Goal: Contribute content: Add original content to the website for others to see

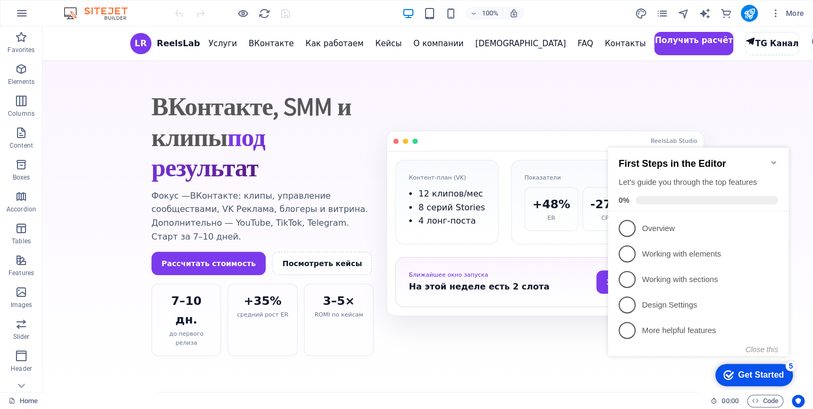
click at [773, 158] on icon "Minimize checklist" at bounding box center [773, 162] width 9 height 9
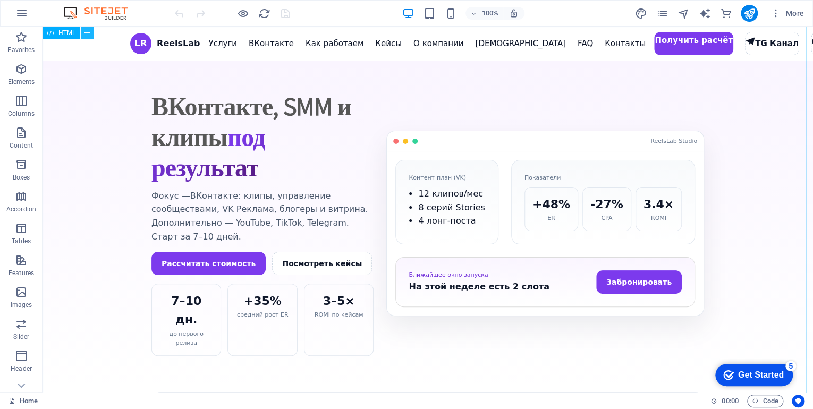
click at [86, 33] on icon at bounding box center [87, 33] width 6 height 11
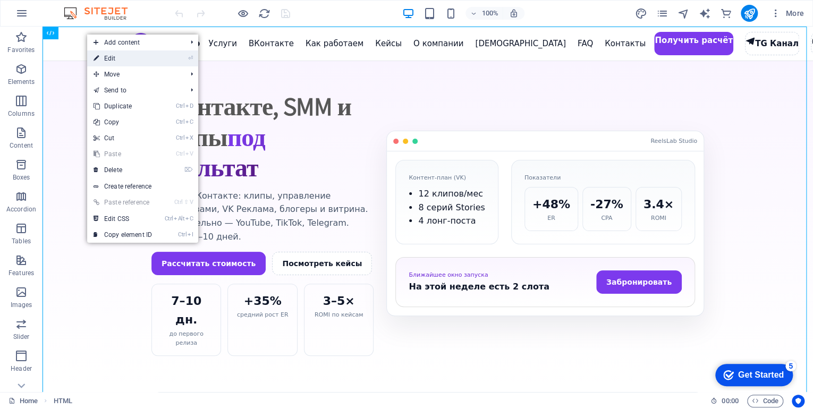
click at [108, 60] on link "⏎ Edit" at bounding box center [122, 58] width 71 height 16
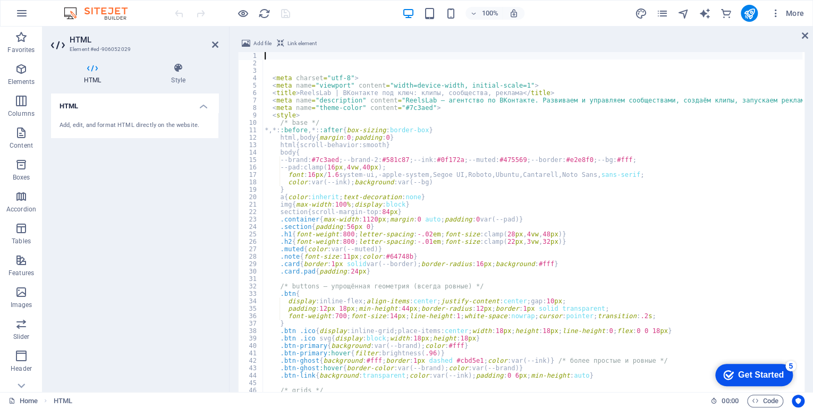
scroll to position [815, 0]
type textarea "--brand:#7c3aed;--brand-2:#581c87;--ink:#0f172a;--muted:#475569;--border:#e2e8f…"
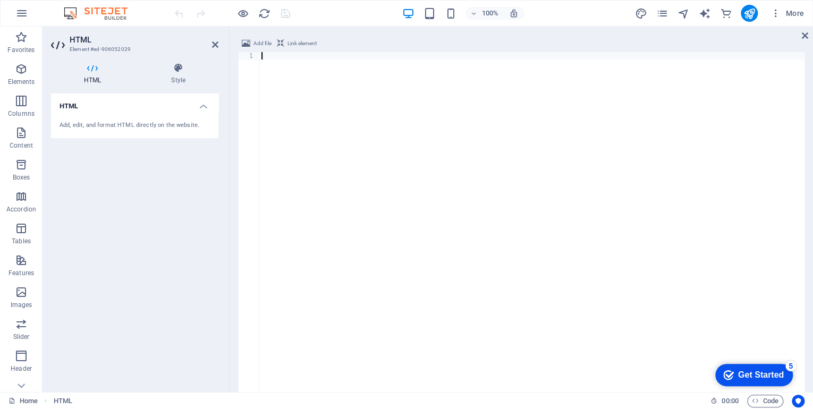
scroll to position [3286, 0]
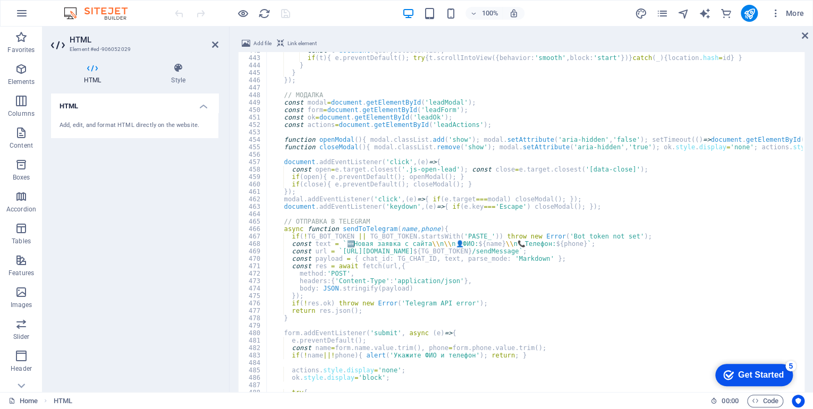
click at [286, 13] on div at bounding box center [232, 13] width 119 height 17
click at [289, 13] on icon "save" at bounding box center [285, 13] width 12 height 12
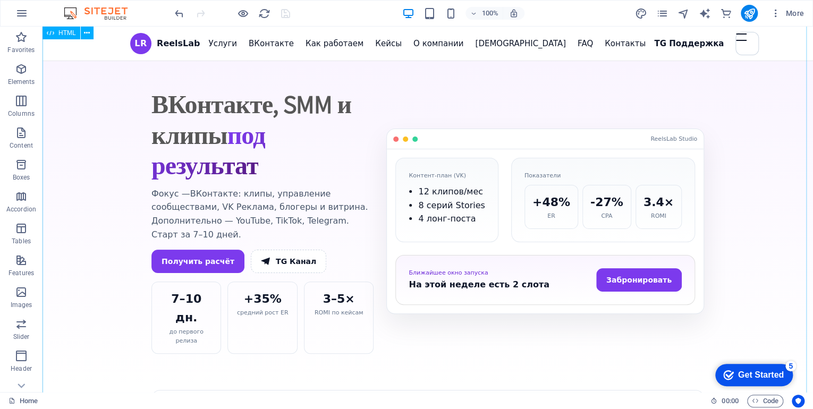
scroll to position [0, 0]
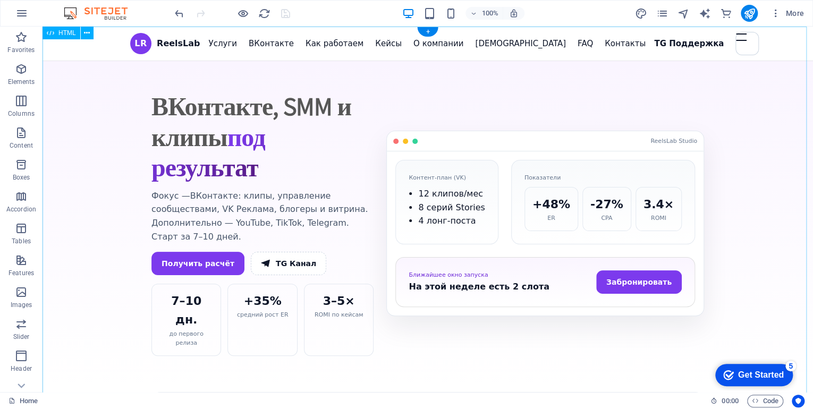
click at [751, 11] on icon "publish" at bounding box center [749, 13] width 12 height 12
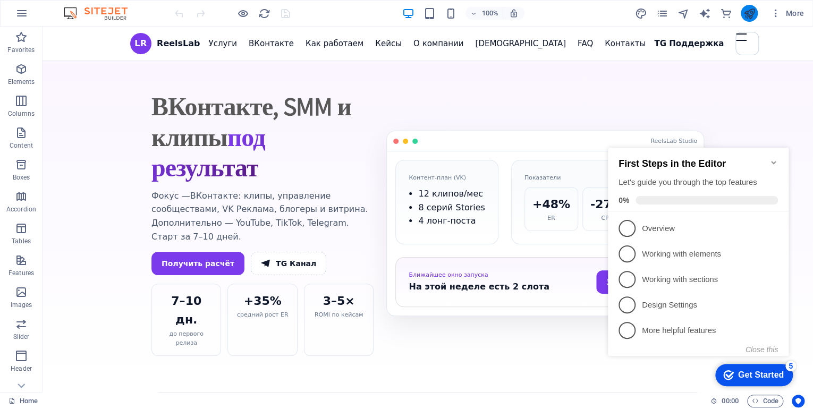
click at [747, 12] on icon "publish" at bounding box center [749, 13] width 12 height 12
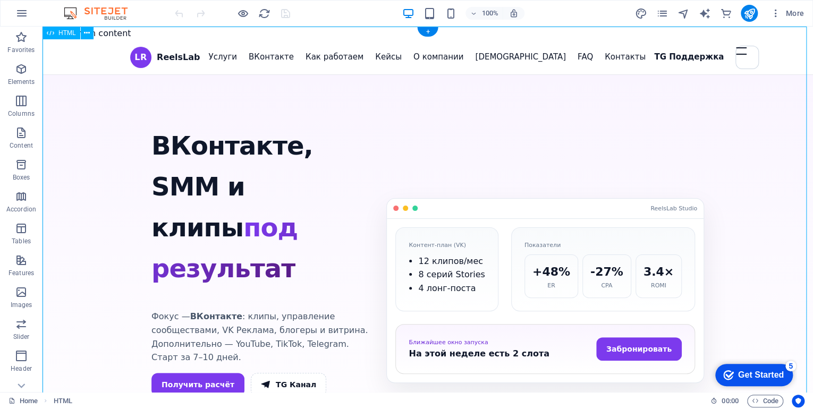
drag, startPoint x: 703, startPoint y: 41, endPoint x: 715, endPoint y: 46, distance: 13.3
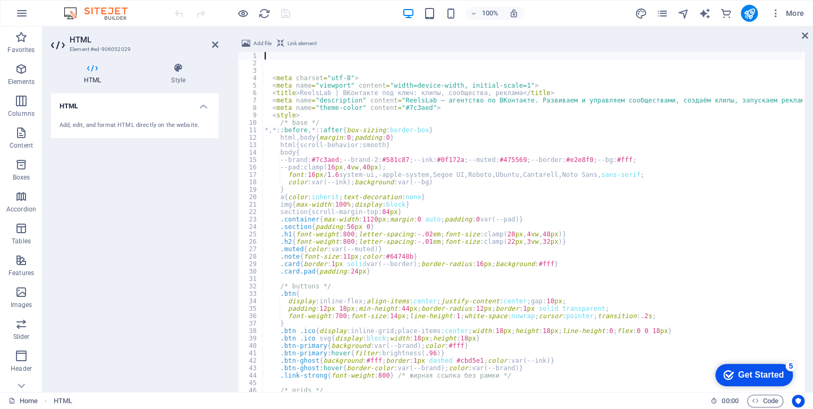
scroll to position [815, 0]
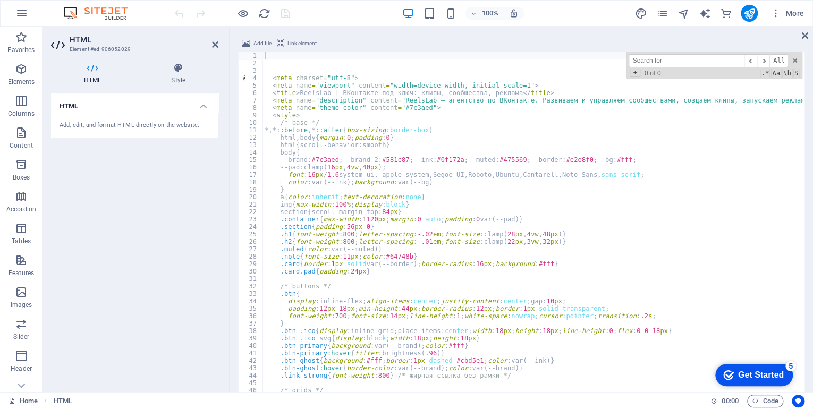
type input "Набираем людей для работы с группами ВКонтакте: контент, оформление, динамика, …"
drag, startPoint x: 741, startPoint y: 60, endPoint x: 559, endPoint y: 57, distance: 181.7
click at [559, 57] on div "< meta charset = "utf-8" > < meta name = "viewport" content = "width=device-wid…" at bounding box center [532, 265] width 540 height 426
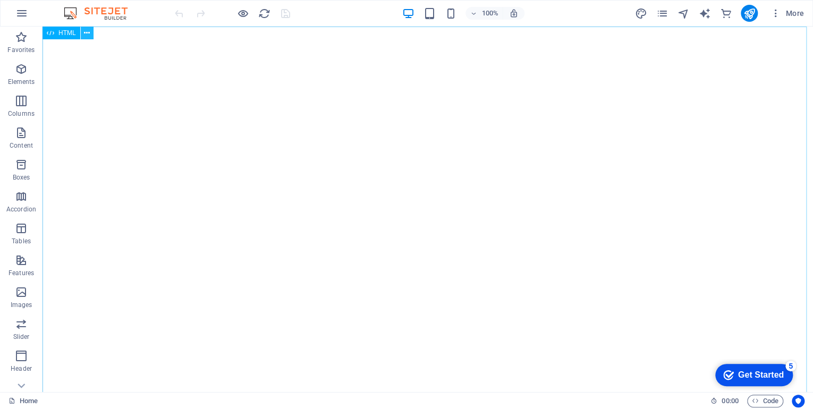
click at [86, 34] on icon at bounding box center [87, 33] width 6 height 11
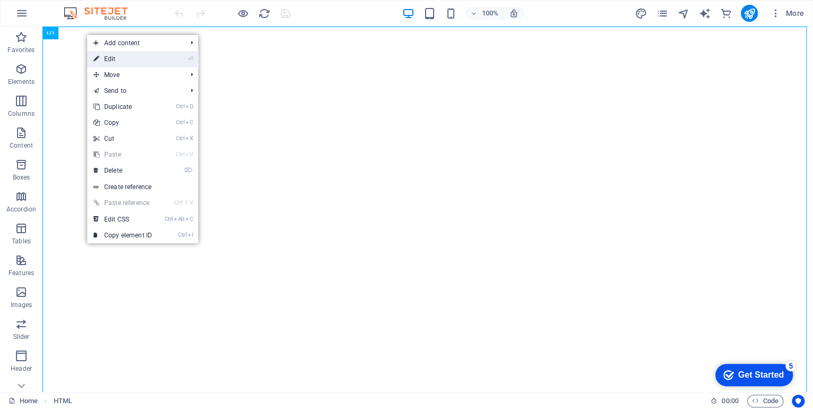
click at [135, 56] on link "⏎ Edit" at bounding box center [122, 59] width 71 height 16
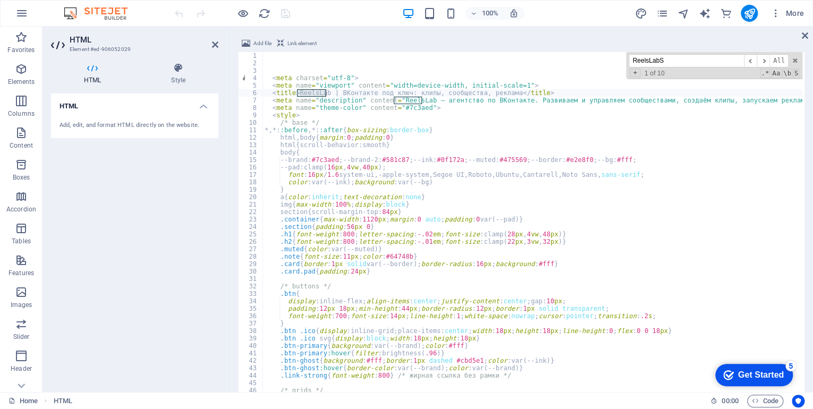
scroll to position [2867, 0]
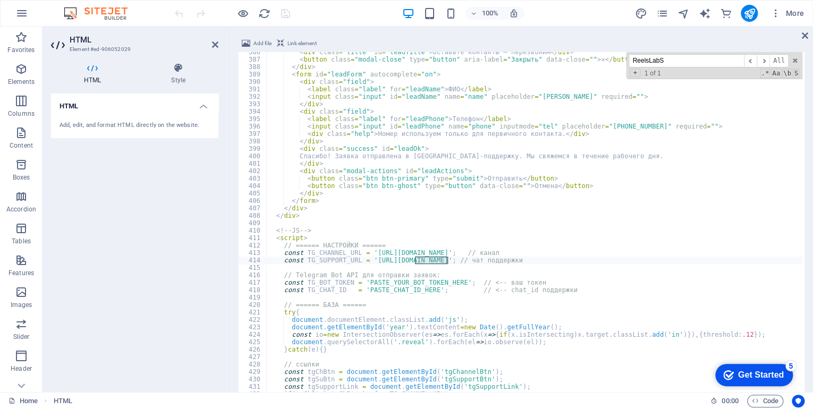
type input "ReelsLabS"
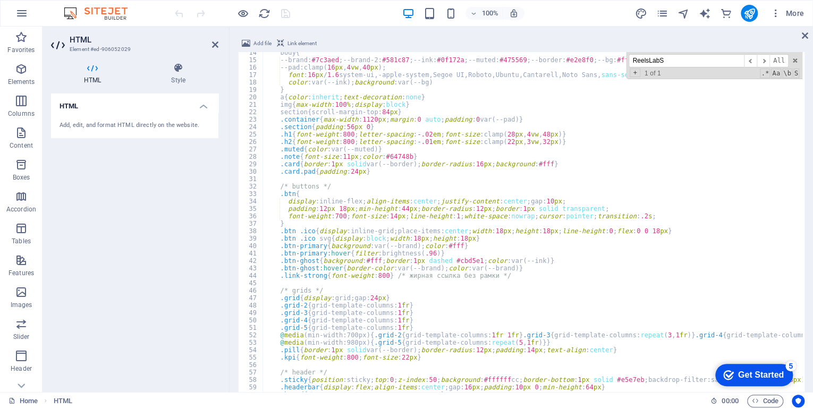
scroll to position [0, 0]
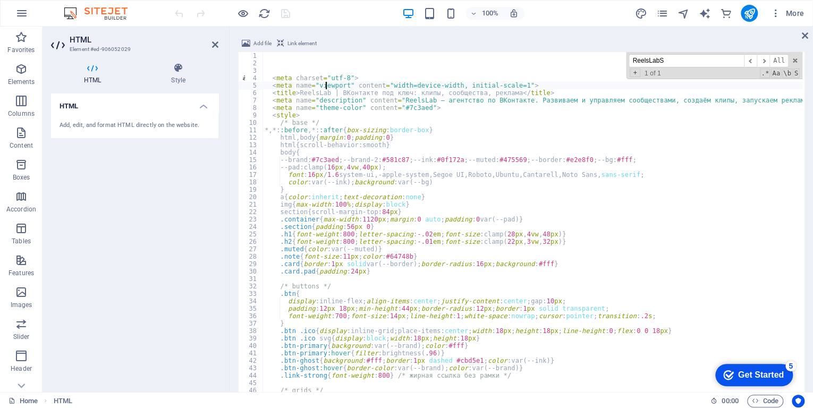
type textarea "<meta name="description" content="ReelsLab — агентство по ВКонтакте. Развиваем …"
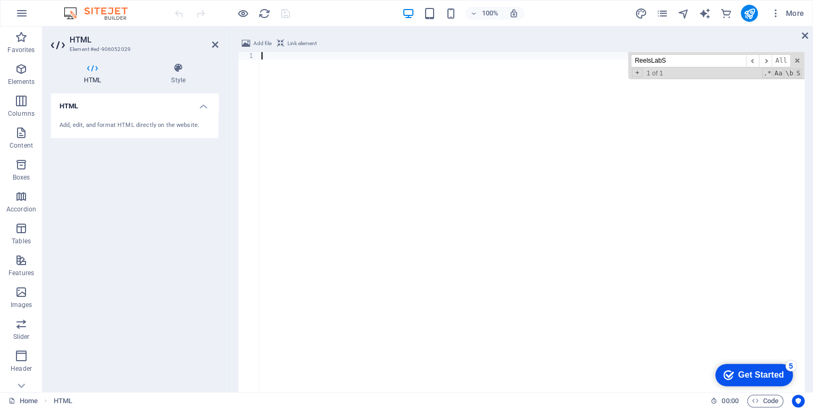
paste textarea
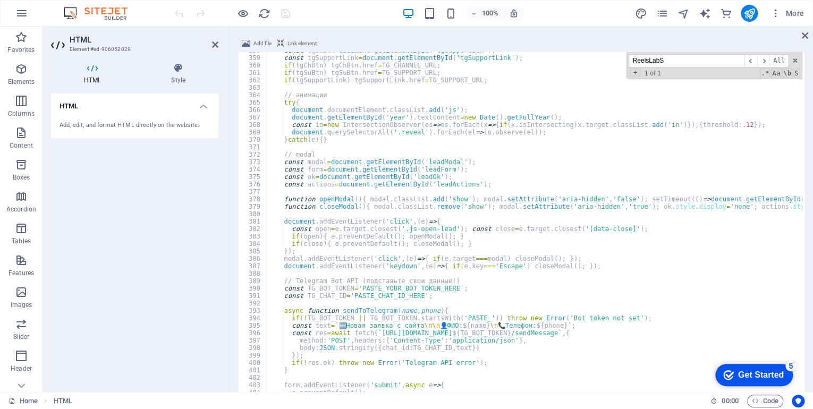
click at [285, 14] on div at bounding box center [232, 13] width 119 height 17
click at [285, 14] on icon "save" at bounding box center [285, 13] width 12 height 12
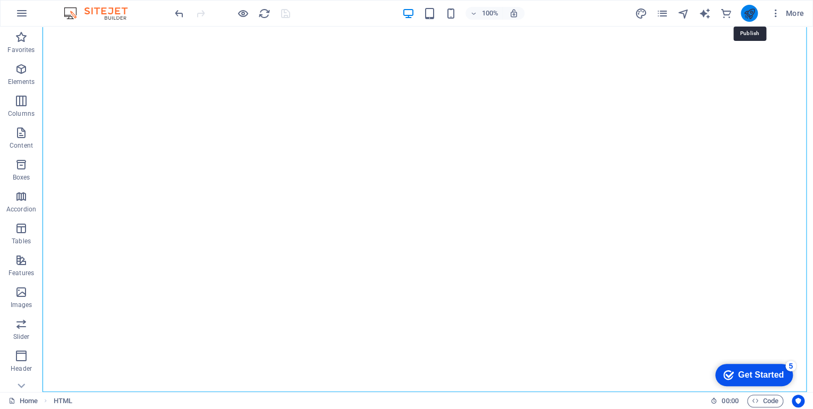
click at [754, 13] on icon "publish" at bounding box center [749, 13] width 12 height 12
